Goal: Information Seeking & Learning: Learn about a topic

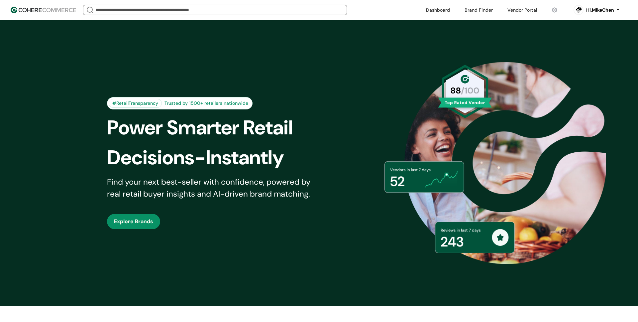
click at [523, 12] on link at bounding box center [523, 10] width 38 height 10
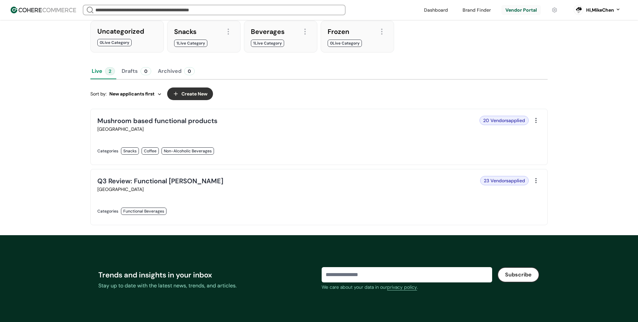
scroll to position [65, 0]
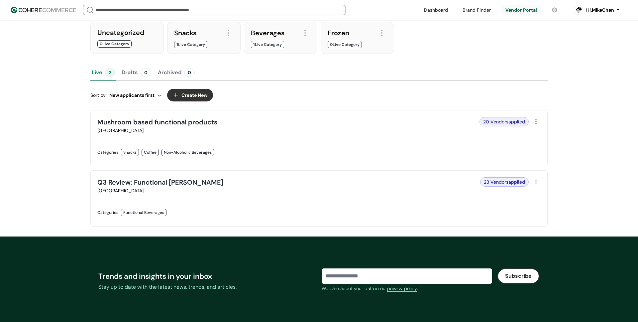
click at [189, 219] on link at bounding box center [206, 219] width 218 height 0
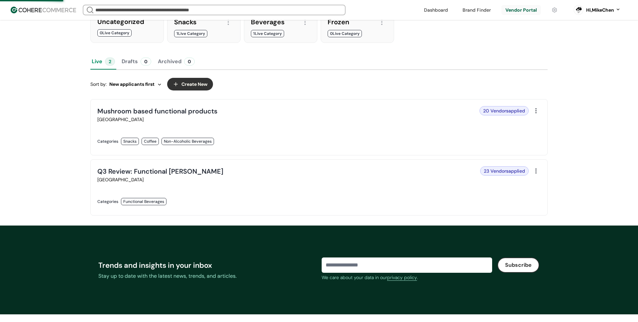
scroll to position [79, 0]
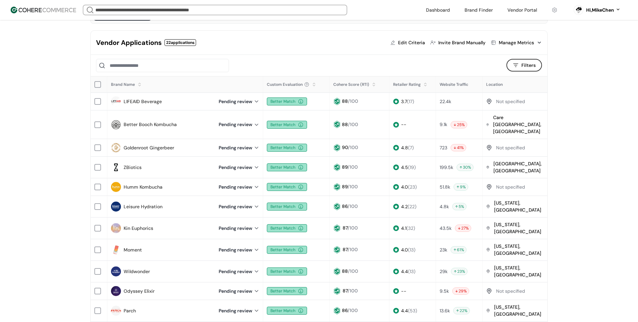
scroll to position [51, 0]
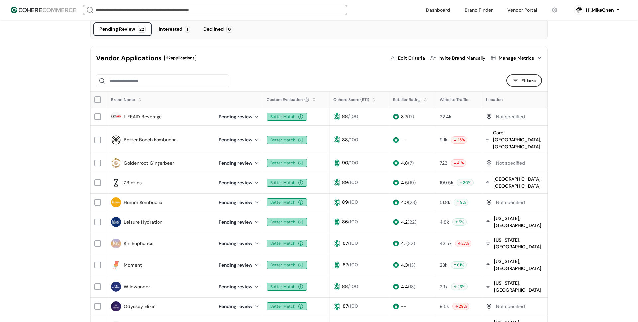
click at [522, 56] on div "Manage Metrics" at bounding box center [516, 58] width 35 height 7
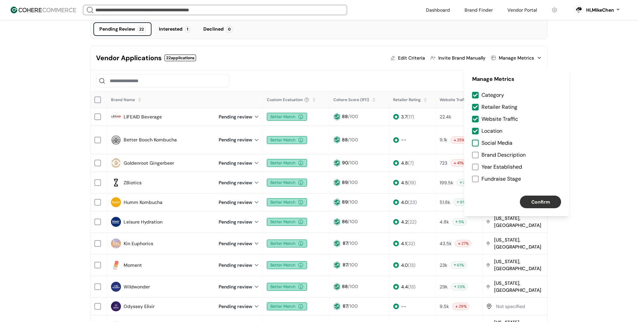
drag, startPoint x: 477, startPoint y: 141, endPoint x: 475, endPoint y: 159, distance: 18.4
click at [477, 141] on div at bounding box center [475, 143] width 7 height 7
click at [475, 159] on div "Category Retailer Rating Website Traffic Location Social Media Brand Descriptio…" at bounding box center [516, 139] width 105 height 96
click at [475, 156] on div at bounding box center [475, 155] width 7 height 7
click at [476, 169] on div at bounding box center [475, 167] width 7 height 7
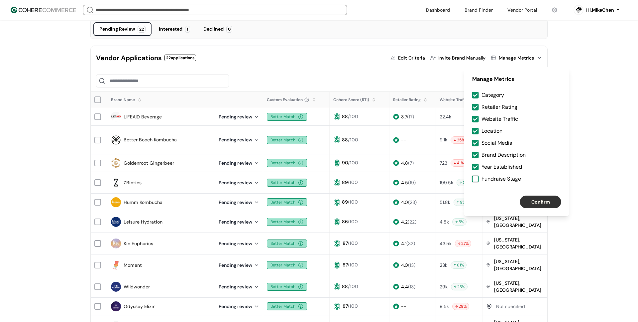
click at [476, 179] on div at bounding box center [475, 178] width 7 height 7
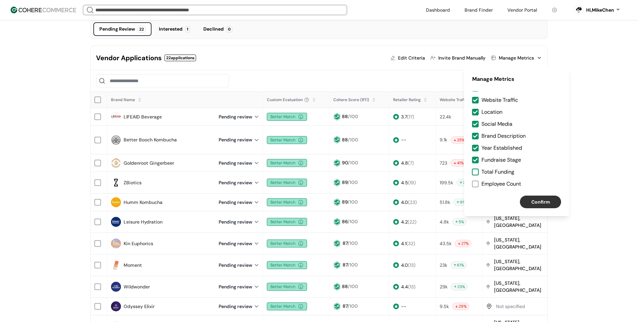
drag, startPoint x: 477, startPoint y: 172, endPoint x: 478, endPoint y: 183, distance: 11.7
click at [477, 172] on div at bounding box center [475, 172] width 7 height 7
click at [478, 183] on div at bounding box center [475, 183] width 7 height 7
click at [540, 196] on button "Confirm" at bounding box center [540, 201] width 41 height 13
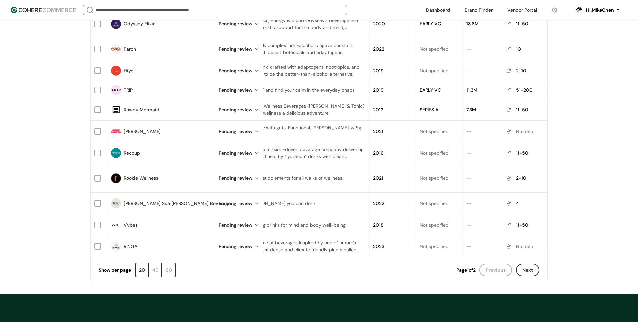
scroll to position [0, 0]
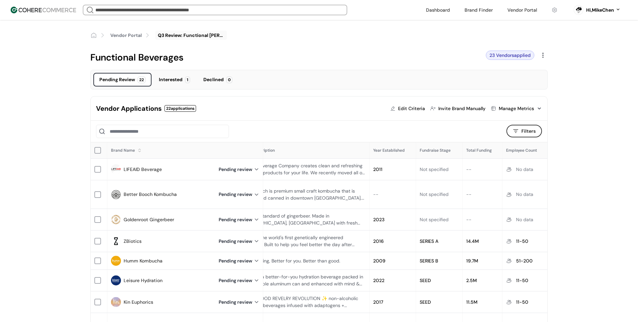
drag, startPoint x: 164, startPoint y: 169, endPoint x: 134, endPoint y: 169, distance: 29.9
click at [134, 169] on div "LIFEAID Beverage" at bounding box center [161, 169] width 100 height 10
click at [105, 10] on input "search" at bounding box center [215, 9] width 242 height 9
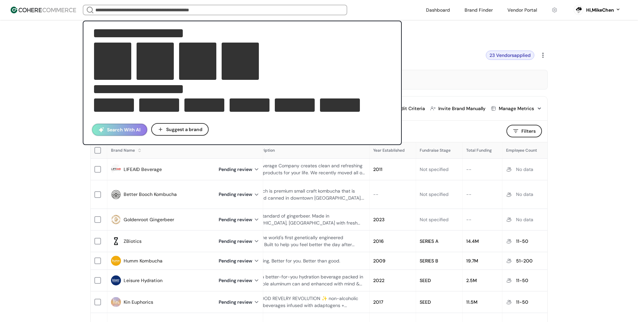
click at [125, 129] on button "Search With AI" at bounding box center [119, 130] width 55 height 12
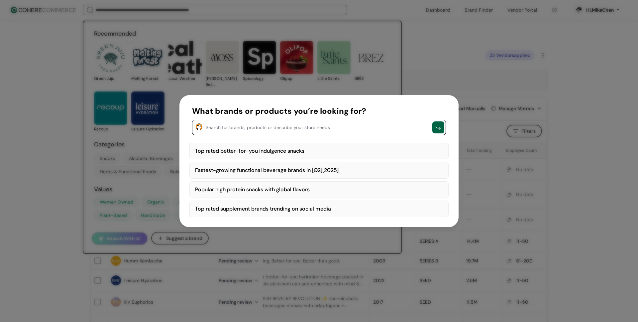
click at [225, 127] on textarea "button" at bounding box center [317, 127] width 223 height 8
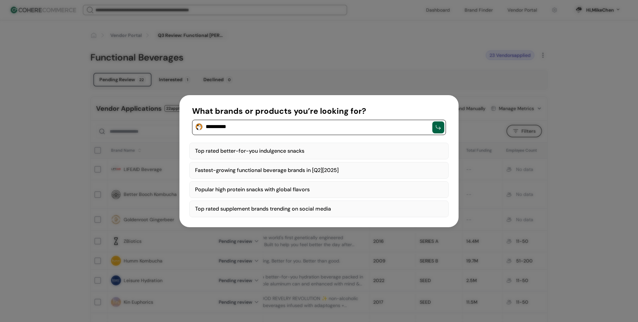
type textarea "********"
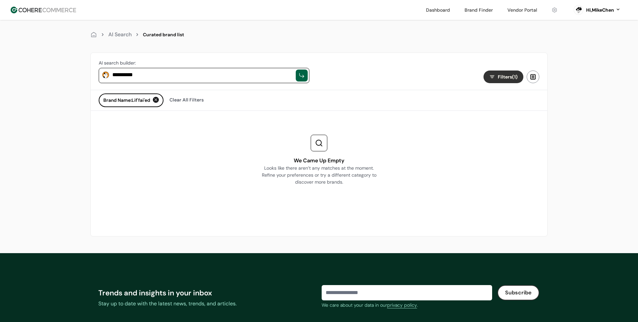
click at [154, 76] on textarea "**********" at bounding box center [202, 75] width 180 height 8
drag, startPoint x: 164, startPoint y: 73, endPoint x: 94, endPoint y: 70, distance: 69.2
click at [94, 70] on div "**********" at bounding box center [204, 71] width 227 height 37
type textarea "*"
type textarea "********"
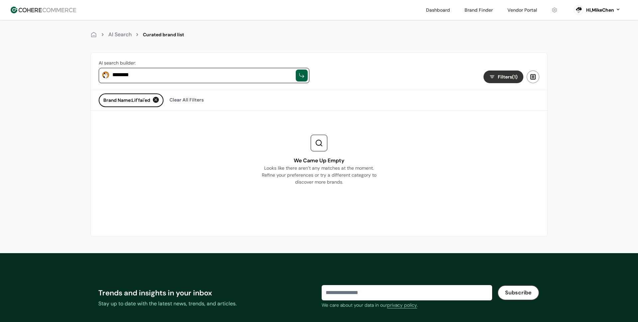
click at [159, 100] on div at bounding box center [156, 100] width 6 height 6
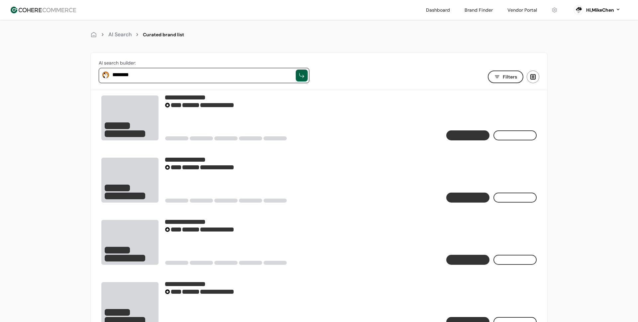
click at [154, 80] on div "********" at bounding box center [204, 75] width 211 height 15
click at [162, 74] on textarea "********" at bounding box center [202, 75] width 180 height 8
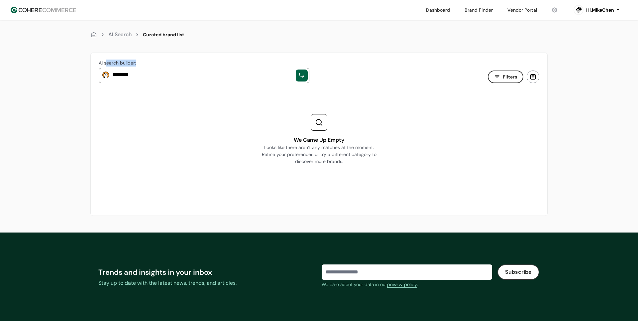
drag, startPoint x: 162, startPoint y: 80, endPoint x: 110, endPoint y: 67, distance: 53.9
click at [106, 65] on div "AI search builder: ********" at bounding box center [204, 71] width 227 height 37
drag, startPoint x: 142, startPoint y: 75, endPoint x: 76, endPoint y: 66, distance: 65.9
click at [76, 66] on div "AI Search Curated brand list AI search builder: ******** Filters We Came Up Emp…" at bounding box center [319, 116] width 638 height 232
click at [149, 69] on div "Search for brands, products or describe your store needs" at bounding box center [204, 75] width 211 height 15
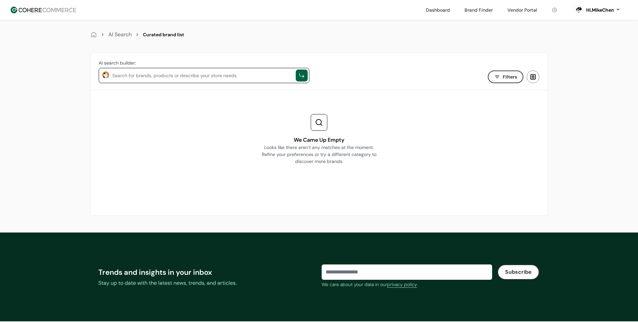
click at [147, 73] on textarea at bounding box center [202, 75] width 180 height 8
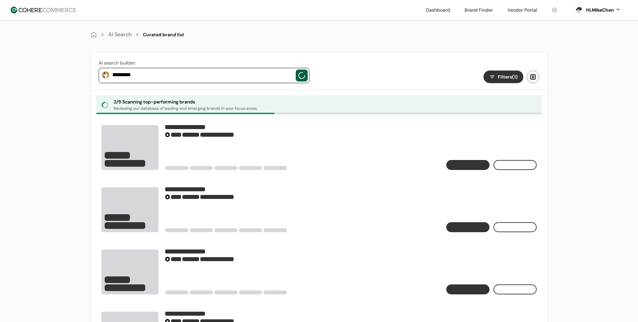
type textarea "*********"
click at [171, 59] on div "AI search builder: *********" at bounding box center [204, 71] width 227 height 37
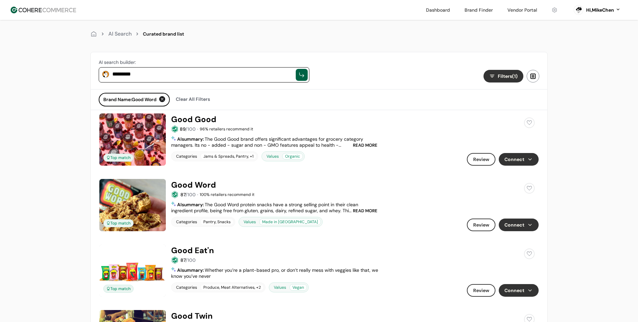
scroll to position [2, 0]
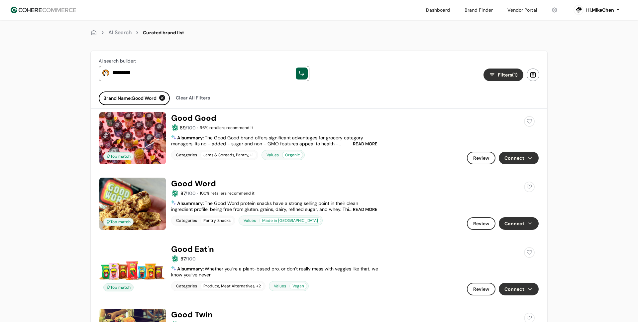
click at [168, 75] on textarea "*********" at bounding box center [202, 73] width 180 height 8
drag, startPoint x: 178, startPoint y: 74, endPoint x: 103, endPoint y: 66, distance: 75.2
click at [103, 66] on div "*********" at bounding box center [204, 73] width 211 height 15
type textarea "*"
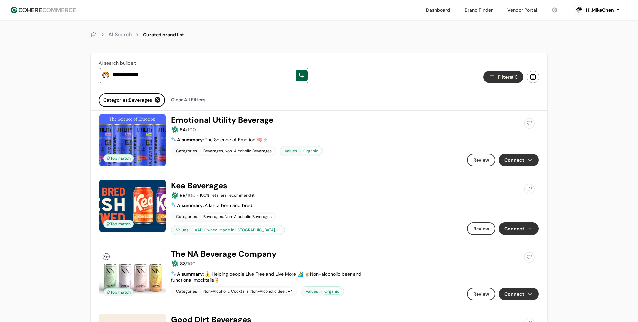
type textarea "**********"
click at [172, 77] on textarea "**********" at bounding box center [202, 75] width 180 height 8
drag, startPoint x: 191, startPoint y: 75, endPoint x: 140, endPoint y: 63, distance: 51.9
click at [140, 63] on div "**********" at bounding box center [204, 71] width 227 height 37
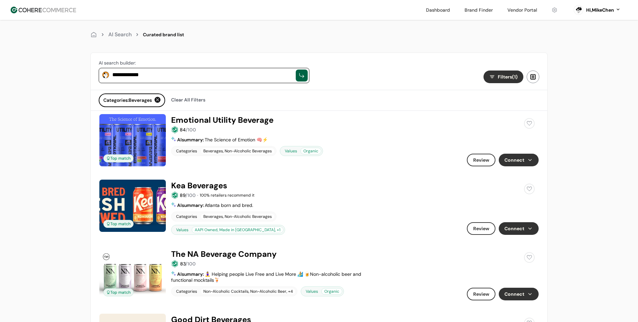
click at [182, 57] on div "**********" at bounding box center [204, 71] width 227 height 37
drag, startPoint x: 215, startPoint y: 77, endPoint x: 134, endPoint y: 70, distance: 81.7
click at [134, 70] on div "**********" at bounding box center [204, 75] width 211 height 15
click at [509, 162] on button "Connect" at bounding box center [519, 160] width 40 height 13
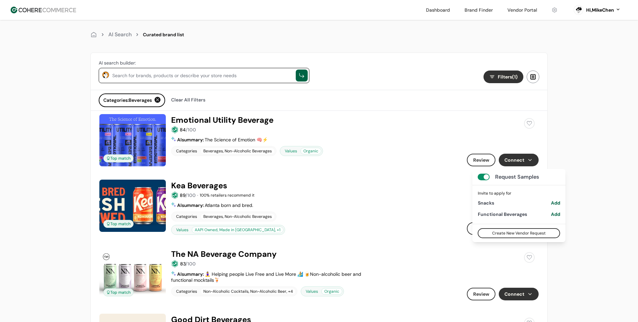
click at [430, 114] on link at bounding box center [318, 114] width 439 height 0
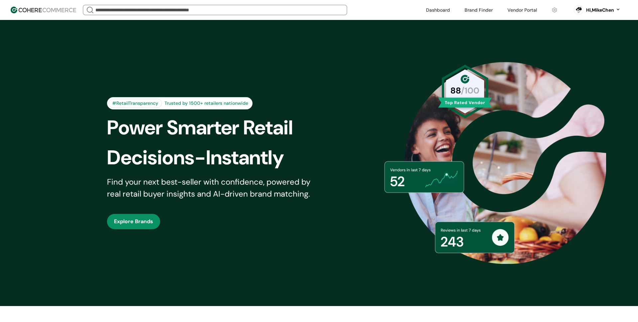
click at [476, 7] on link at bounding box center [479, 10] width 36 height 10
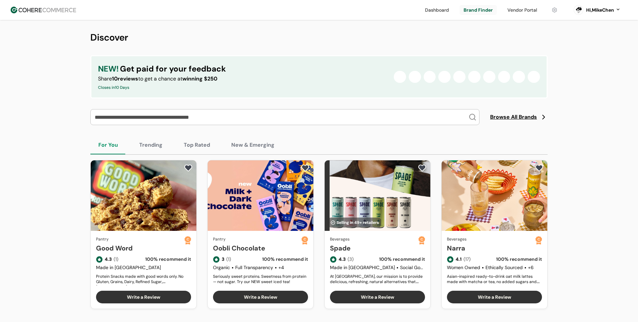
click at [216, 96] on div "NEW! Get paid for your feedback Share 10 reviews to get a chance at winning $25…" at bounding box center [318, 76] width 457 height 43
click at [519, 11] on link at bounding box center [523, 10] width 38 height 10
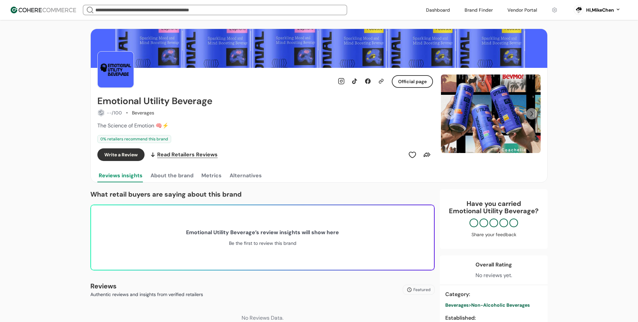
scroll to position [5, 0]
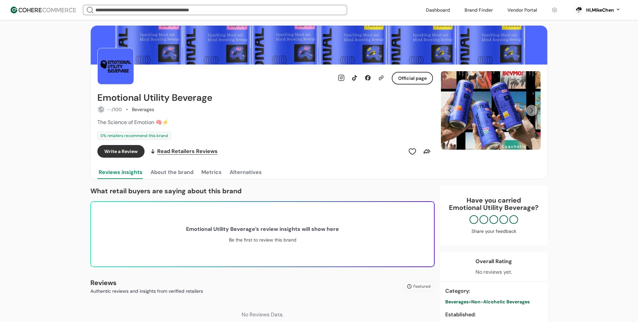
click at [231, 122] on div "The Science of Emotion 🧠⚡️" at bounding box center [265, 122] width 336 height 8
drag, startPoint x: 172, startPoint y: 99, endPoint x: 220, endPoint y: 95, distance: 48.4
click at [220, 95] on div "Emotional Utility Beverage" at bounding box center [265, 97] width 336 height 11
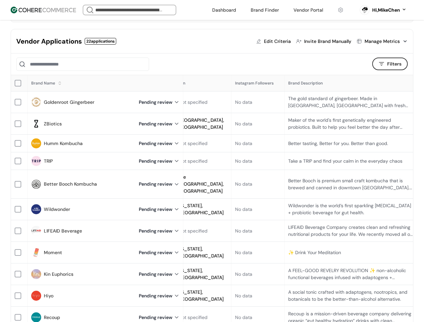
scroll to position [0, 446]
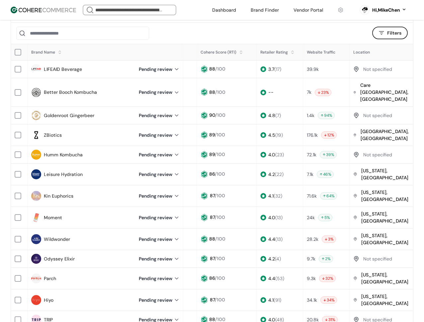
scroll to position [0, 170]
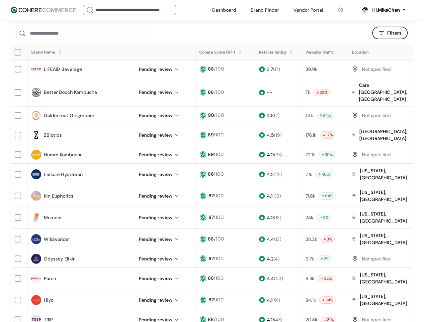
click at [393, 35] on button "Filters" at bounding box center [391, 33] width 36 height 13
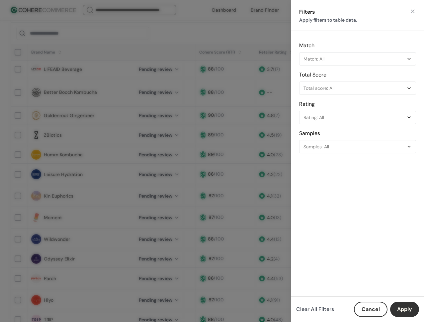
click at [247, 89] on div "Filters Apply filters to table data. Match Match: All Total Score Total score: …" at bounding box center [212, 161] width 424 height 322
click at [368, 305] on button "Cancel" at bounding box center [371, 308] width 34 height 15
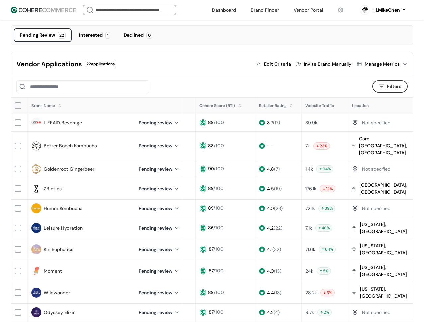
scroll to position [30, 0]
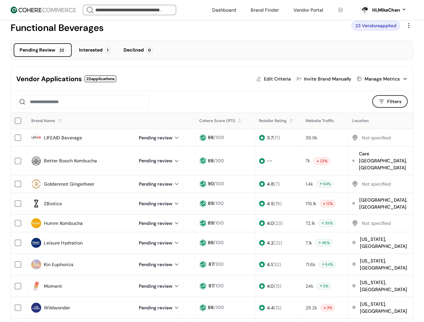
click at [374, 78] on div "Manage Metrics" at bounding box center [382, 78] width 35 height 7
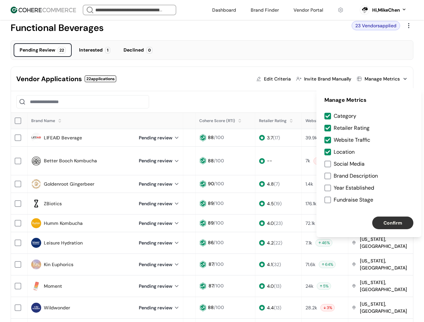
scroll to position [17, 0]
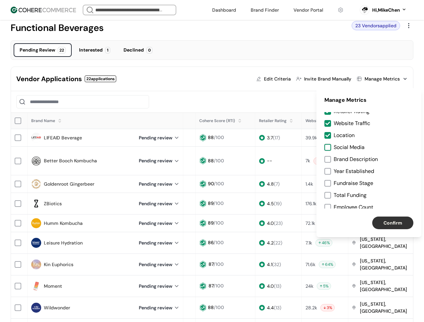
click at [330, 146] on div at bounding box center [328, 147] width 7 height 7
click at [330, 157] on div at bounding box center [328, 159] width 7 height 7
click at [326, 174] on div at bounding box center [328, 171] width 7 height 7
click at [328, 187] on div "Category Retailer Rating Website Traffic Location Social Media Brand Descriptio…" at bounding box center [369, 160] width 105 height 96
click at [328, 181] on div at bounding box center [328, 183] width 7 height 7
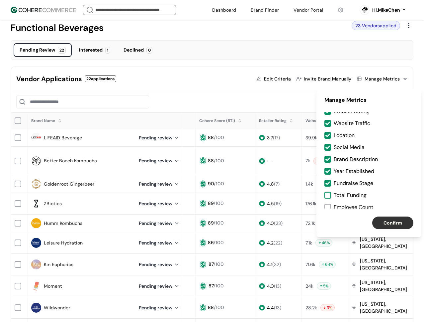
click at [328, 193] on div at bounding box center [328, 195] width 7 height 7
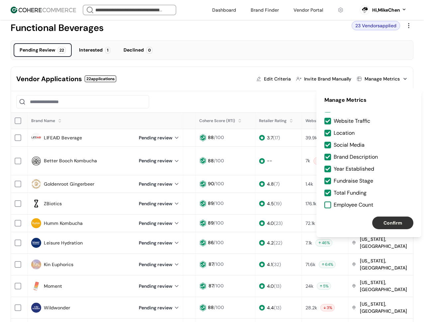
click at [330, 206] on div at bounding box center [328, 204] width 7 height 7
click at [393, 220] on button "Confirm" at bounding box center [393, 222] width 41 height 13
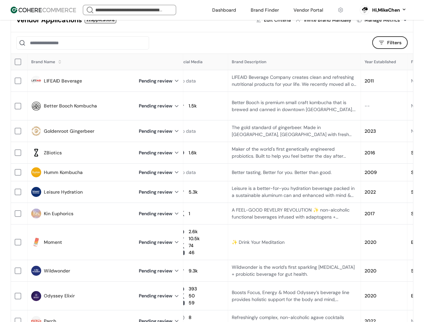
scroll to position [0, 414]
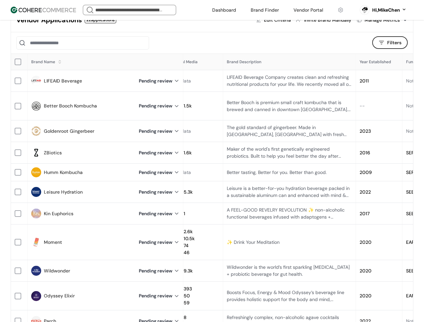
click at [392, 45] on button "Filters" at bounding box center [391, 42] width 36 height 13
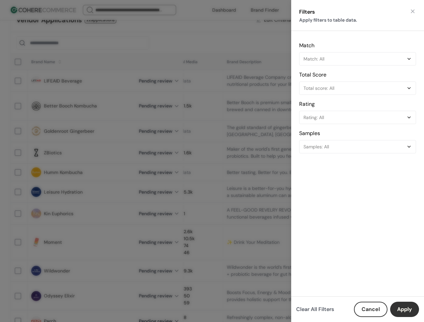
click at [267, 79] on div "Filters Apply filters to table data. Match Match: All Total Score Total score: …" at bounding box center [212, 161] width 424 height 322
click at [253, 89] on div "Filters Apply filters to table data. Match Match: All Total Score Total score: …" at bounding box center [212, 161] width 424 height 322
click at [365, 307] on button "Cancel" at bounding box center [371, 308] width 34 height 15
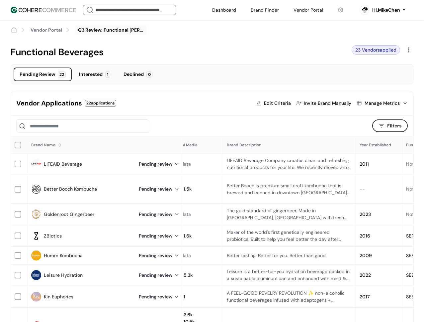
scroll to position [0, 0]
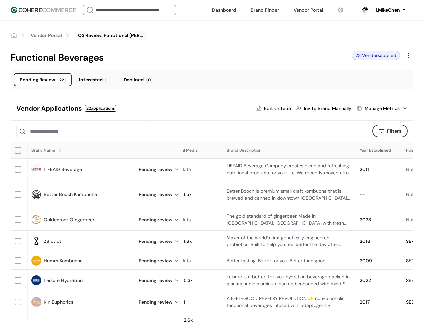
click at [379, 110] on div "Manage Metrics" at bounding box center [382, 108] width 35 height 7
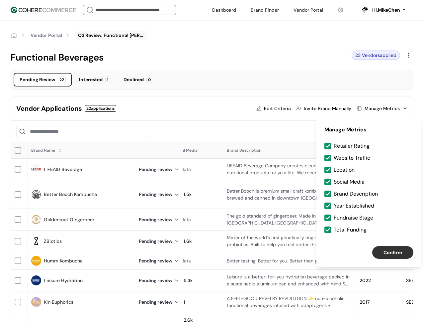
scroll to position [19, 0]
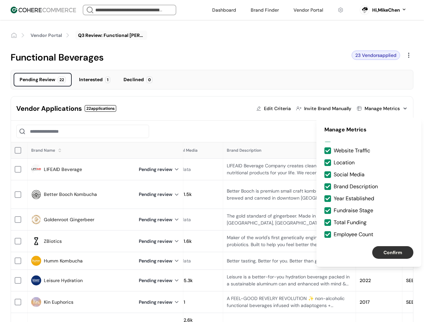
click at [327, 185] on div at bounding box center [328, 186] width 5 height 5
click at [384, 247] on button "Confirm" at bounding box center [393, 252] width 41 height 13
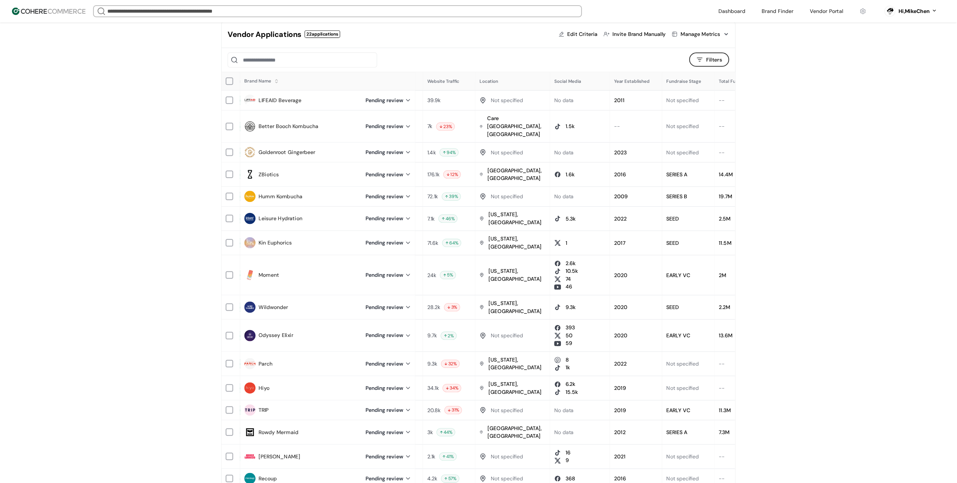
scroll to position [0, 0]
